Goal: Information Seeking & Learning: Learn about a topic

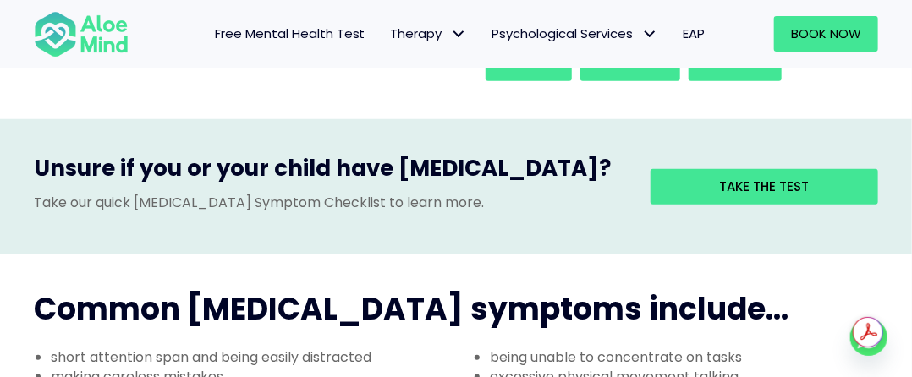
scroll to position [508, 0]
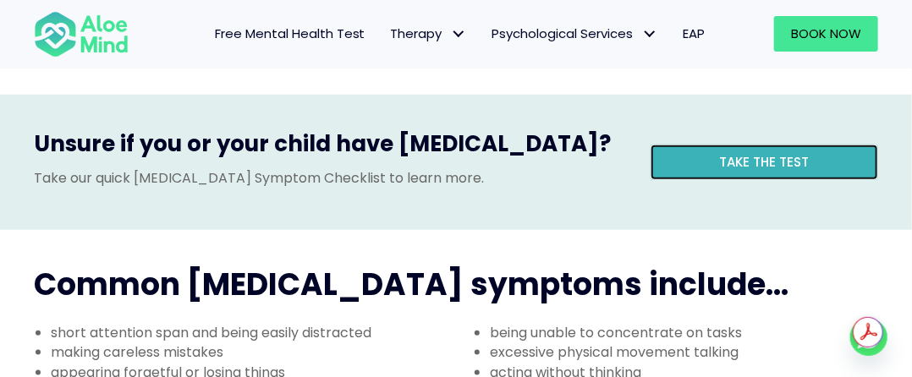
click at [741, 162] on span "Take the test" at bounding box center [764, 162] width 90 height 18
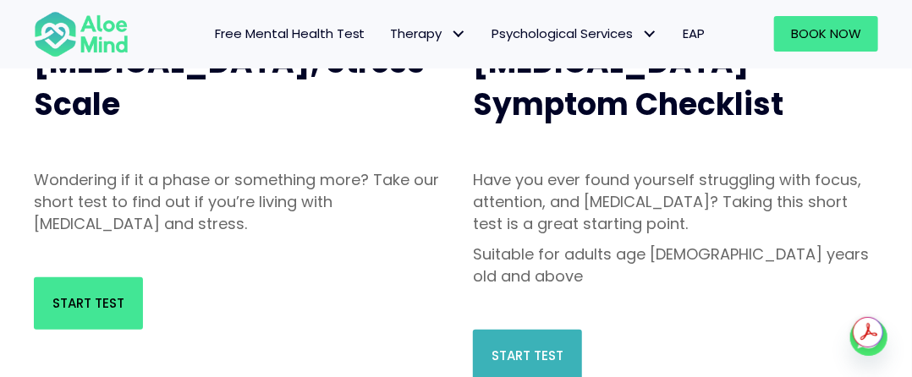
scroll to position [423, 0]
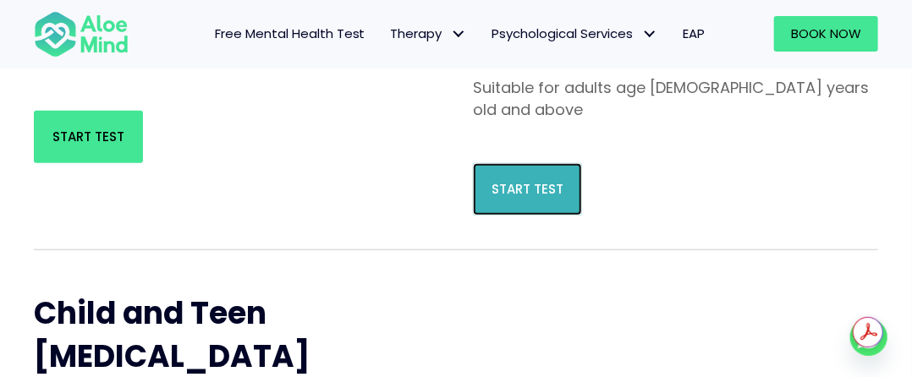
click at [552, 180] on span "Start Test" at bounding box center [528, 189] width 72 height 18
